Goal: Transaction & Acquisition: Purchase product/service

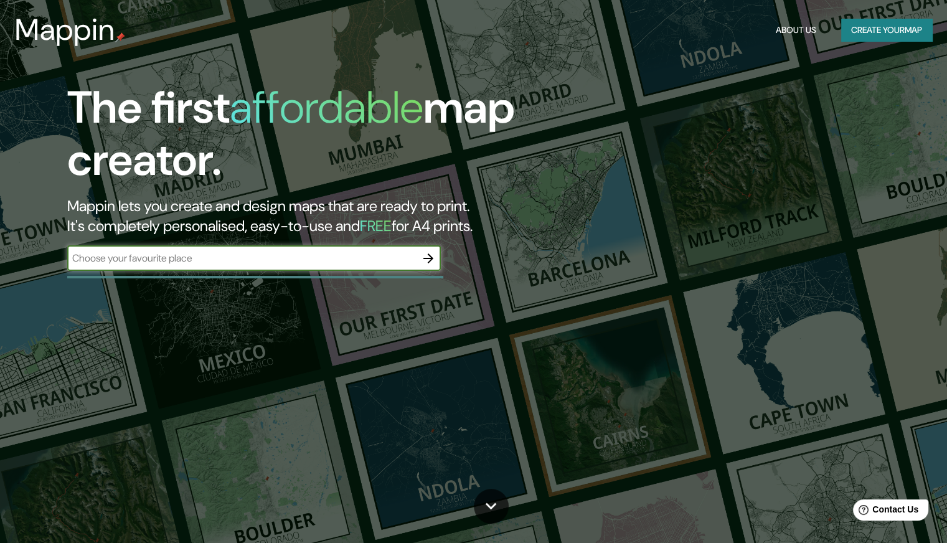
click at [349, 250] on div "​" at bounding box center [254, 258] width 374 height 25
type input "[GEOGRAPHIC_DATA]"
click at [422, 261] on icon "button" at bounding box center [428, 258] width 15 height 15
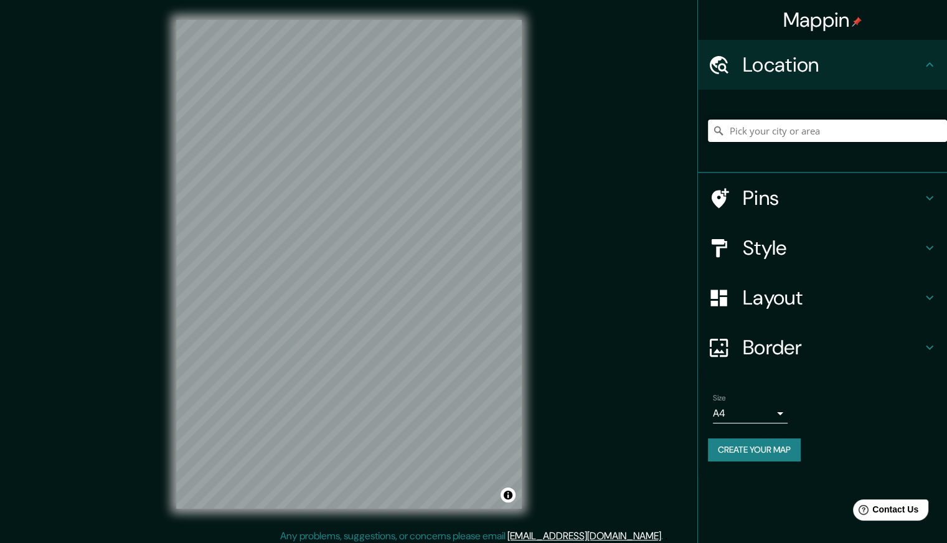
click at [812, 120] on input "Pick your city or area" at bounding box center [827, 131] width 239 height 22
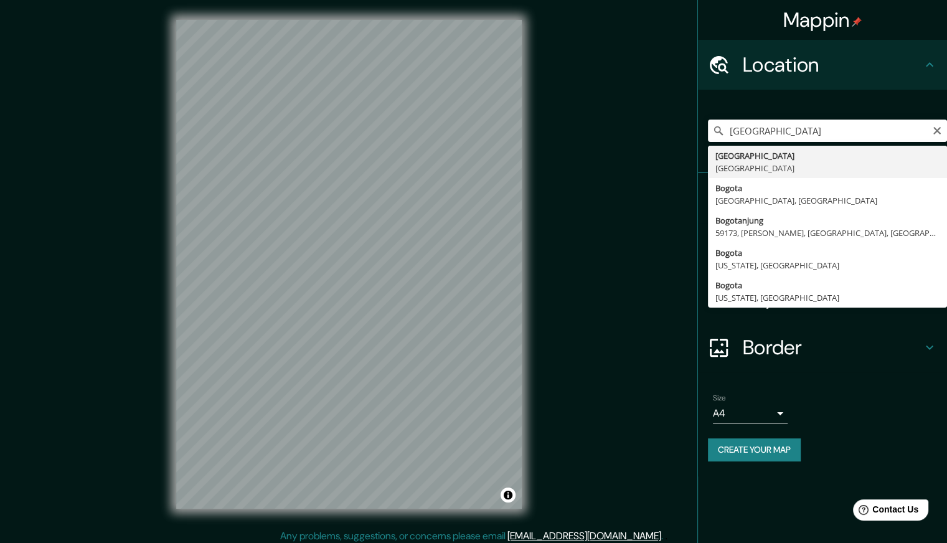
type input "[GEOGRAPHIC_DATA], [GEOGRAPHIC_DATA]"
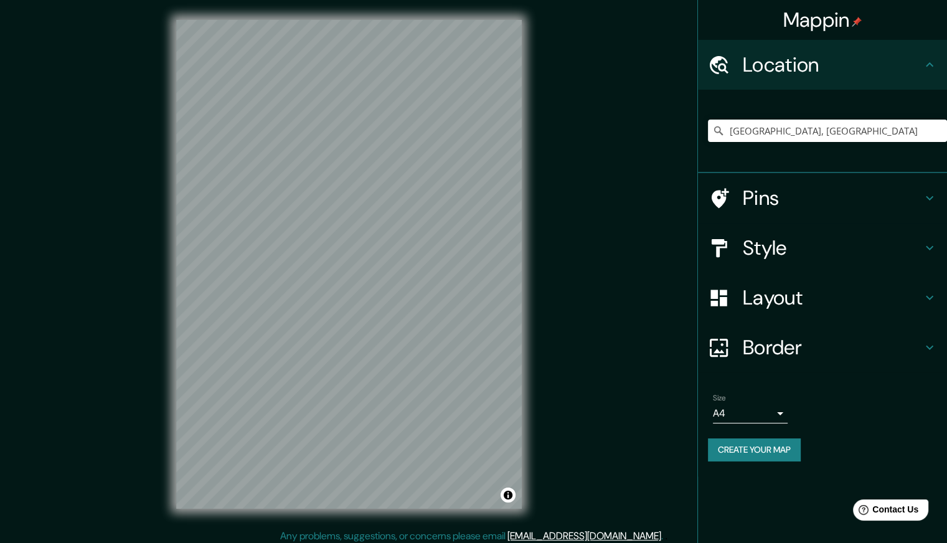
click at [717, 192] on icon at bounding box center [720, 198] width 17 height 20
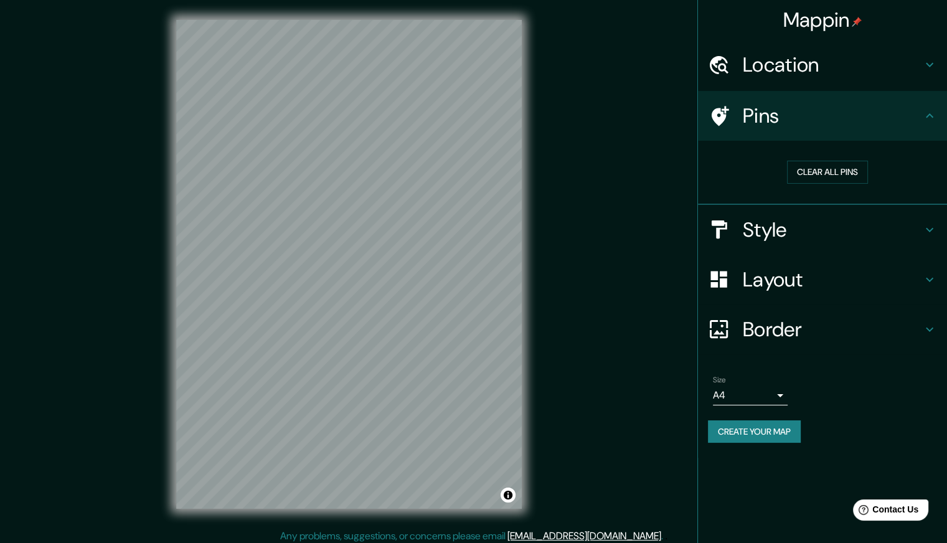
click at [839, 239] on h4 "Style" at bounding box center [832, 229] width 179 height 25
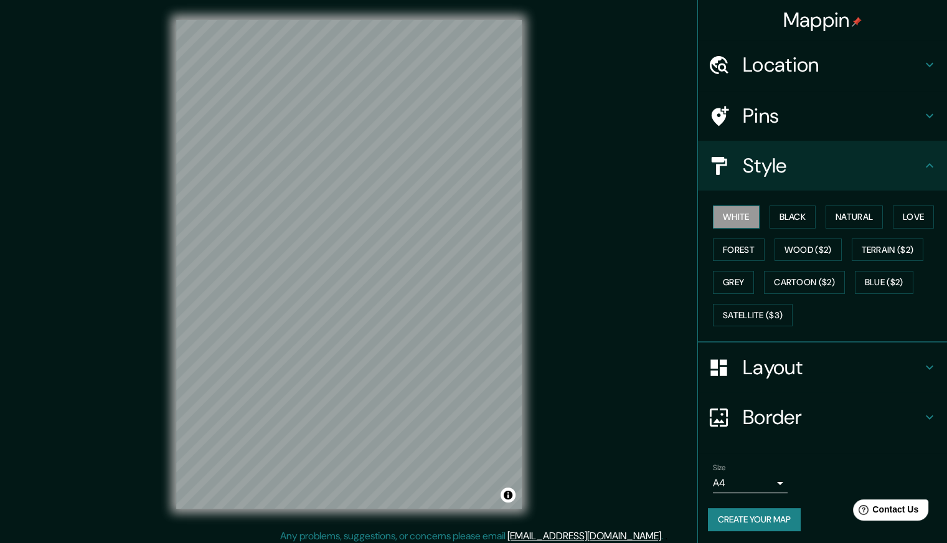
click at [720, 215] on button "White" at bounding box center [736, 216] width 47 height 23
click at [775, 210] on button "Black" at bounding box center [793, 216] width 47 height 23
click at [744, 210] on button "White" at bounding box center [736, 216] width 47 height 23
click at [625, 273] on div "Mappin Location [GEOGRAPHIC_DATA], [GEOGRAPHIC_DATA] Pins Style White Black Nat…" at bounding box center [473, 274] width 947 height 549
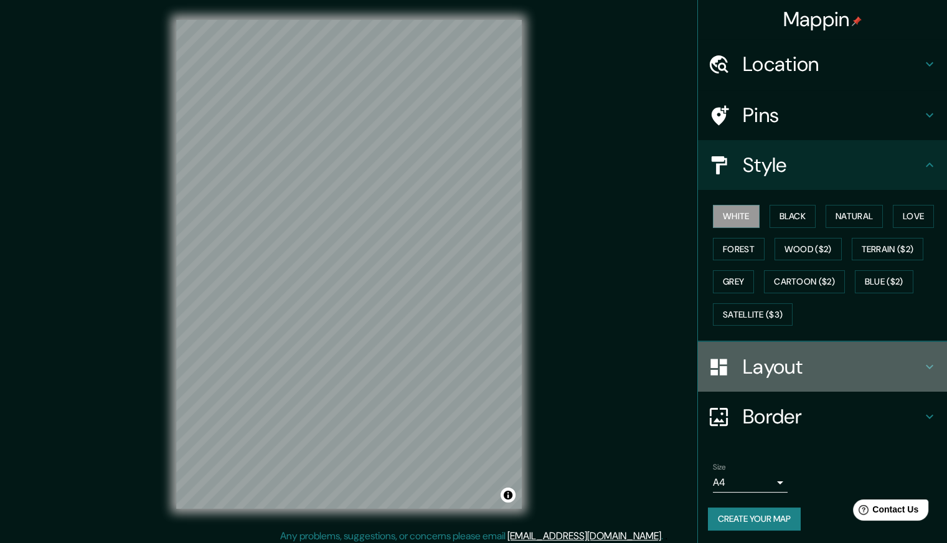
click at [787, 375] on h4 "Layout" at bounding box center [832, 366] width 179 height 25
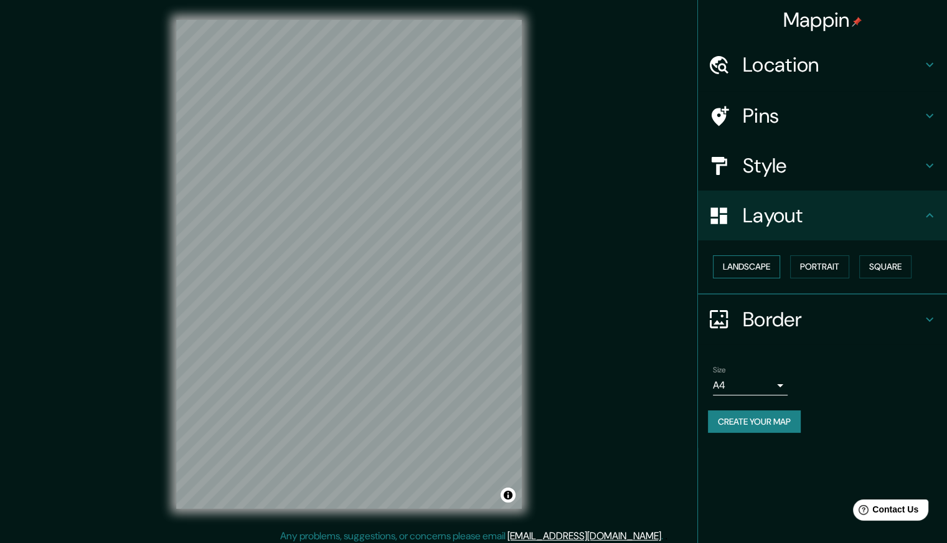
click at [748, 265] on button "Landscape" at bounding box center [746, 266] width 67 height 23
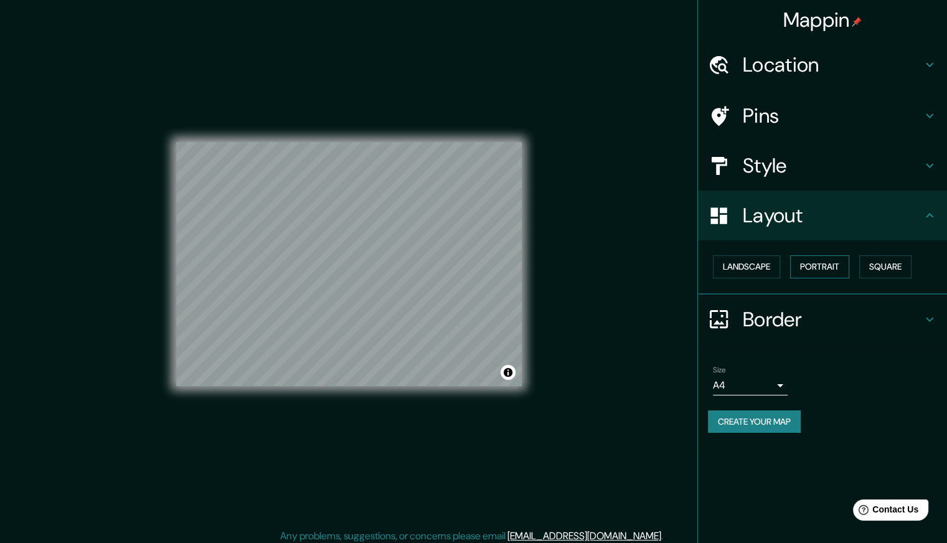
click at [811, 260] on button "Portrait" at bounding box center [819, 266] width 59 height 23
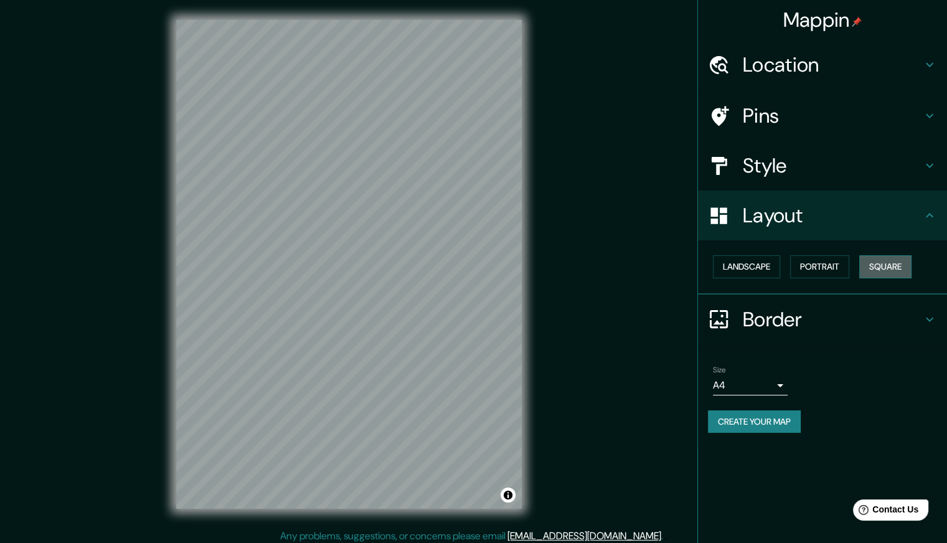
click at [902, 262] on button "Square" at bounding box center [885, 266] width 52 height 23
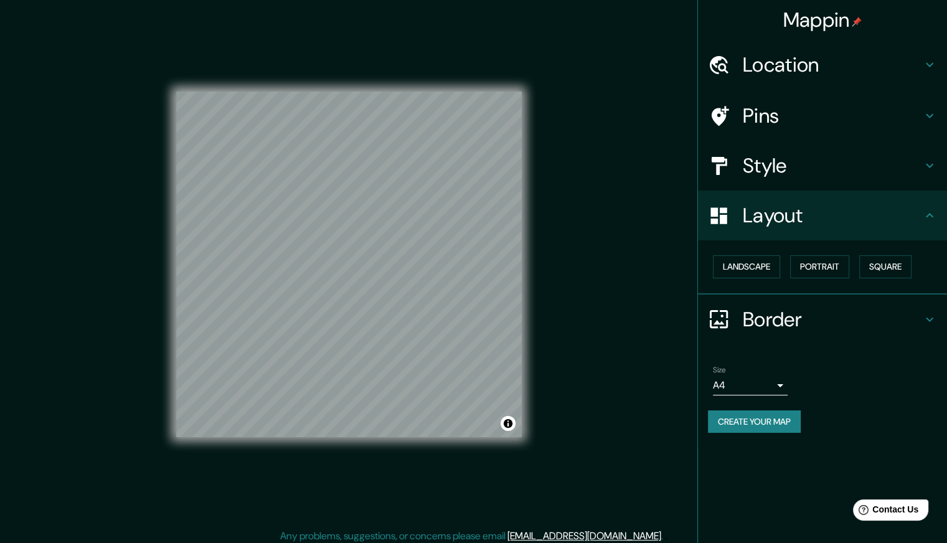
click at [813, 332] on div "Border" at bounding box center [822, 320] width 249 height 50
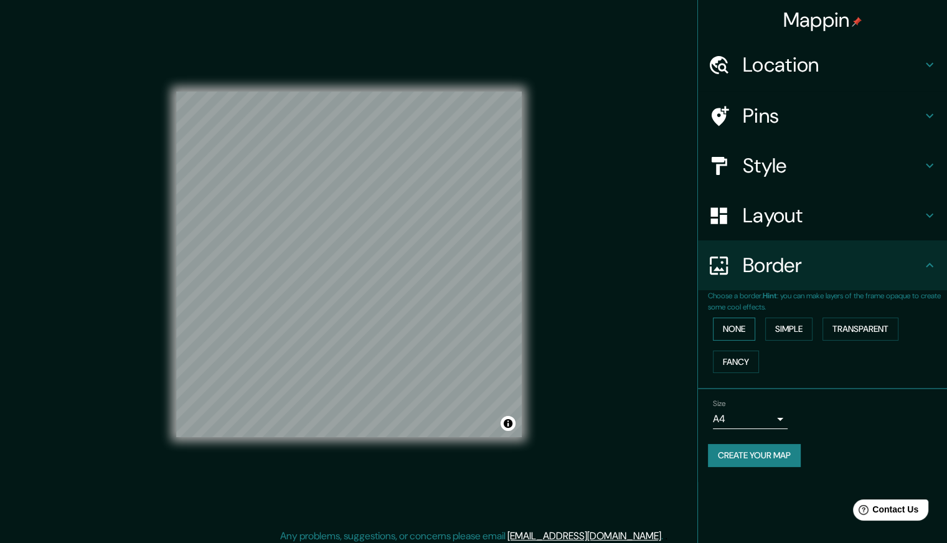
click at [737, 327] on button "None" at bounding box center [734, 329] width 42 height 23
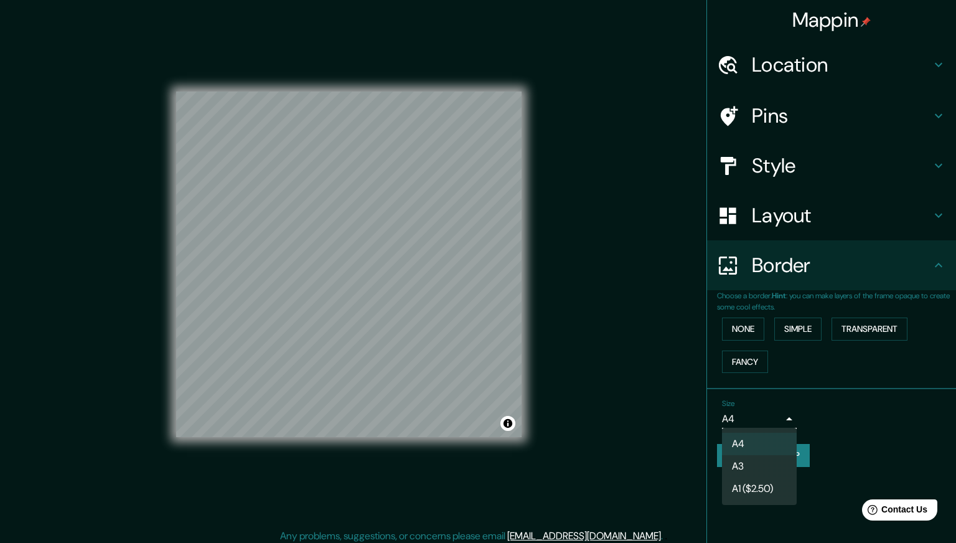
click at [781, 424] on body "Mappin Location [GEOGRAPHIC_DATA], [GEOGRAPHIC_DATA] Pins Style Layout Border C…" at bounding box center [478, 271] width 956 height 543
click at [781, 424] on div at bounding box center [478, 271] width 956 height 543
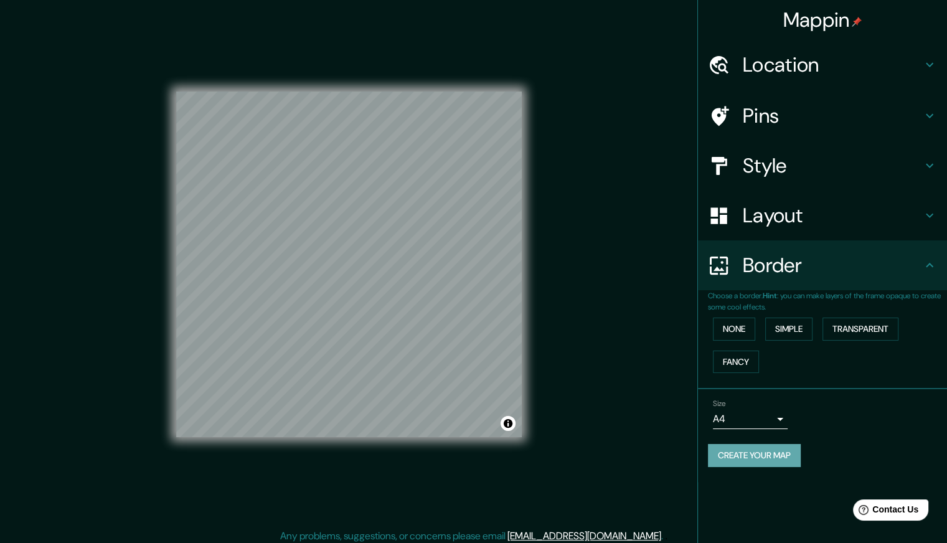
click at [770, 455] on button "Create your map" at bounding box center [754, 455] width 93 height 23
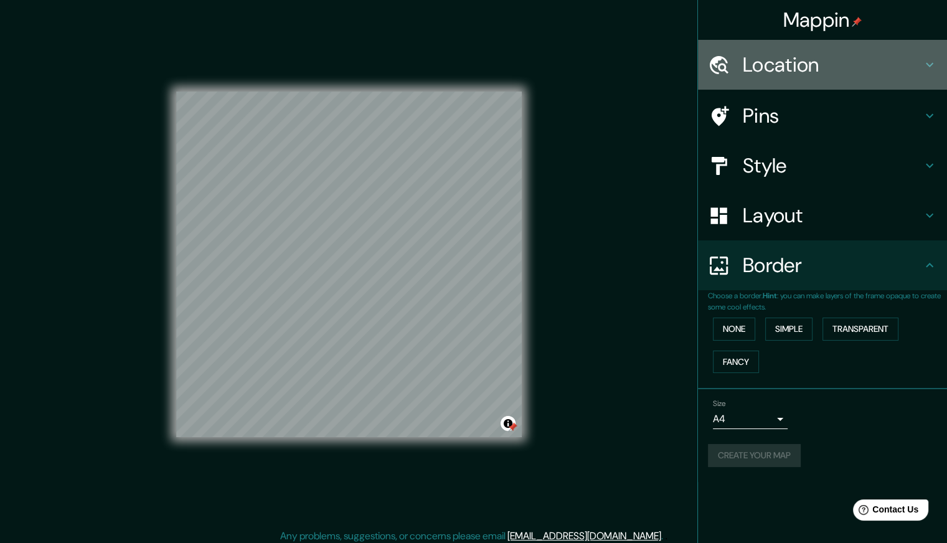
click at [768, 62] on h4 "Location" at bounding box center [832, 64] width 179 height 25
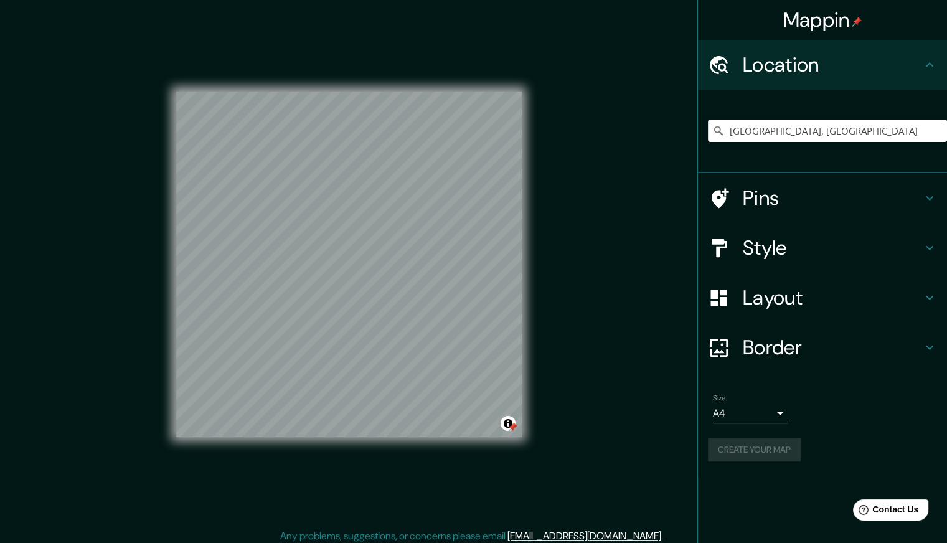
click at [794, 190] on h4 "Pins" at bounding box center [832, 198] width 179 height 25
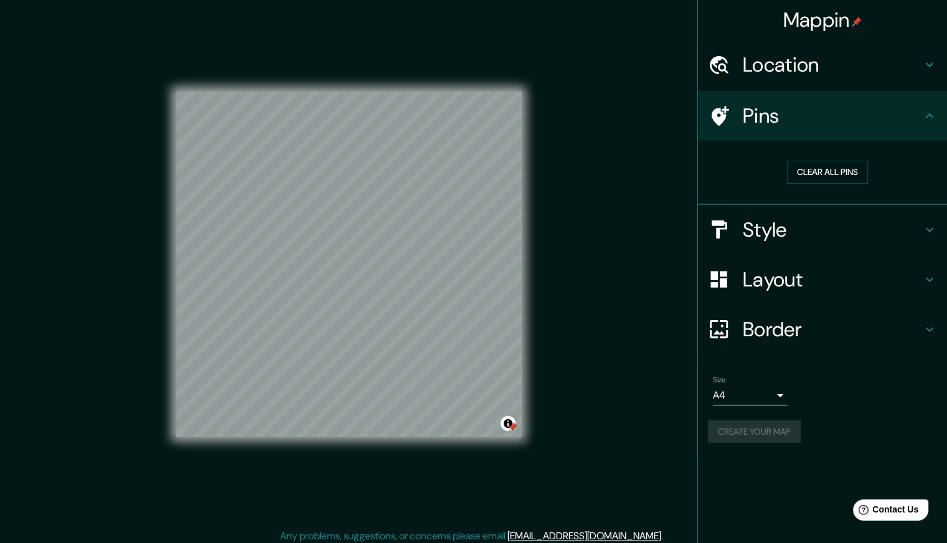
click at [823, 158] on div "Clear all pins" at bounding box center [827, 172] width 239 height 43
click at [823, 168] on button "Clear all pins" at bounding box center [827, 172] width 81 height 23
click at [765, 428] on button "Create your map" at bounding box center [754, 431] width 93 height 23
click at [887, 64] on h4 "Location" at bounding box center [832, 64] width 179 height 25
